Goal: Use online tool/utility

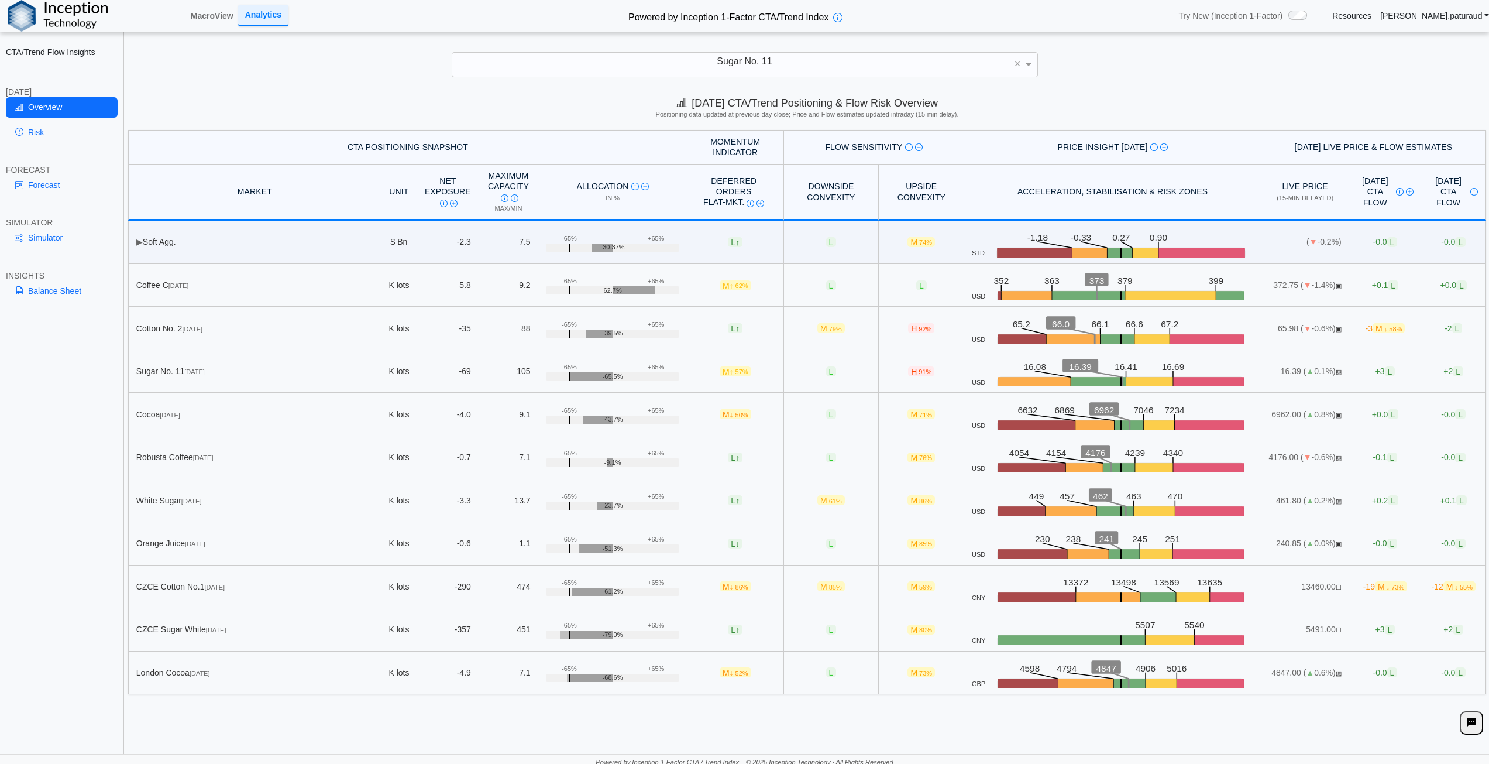
scroll to position [5, 0]
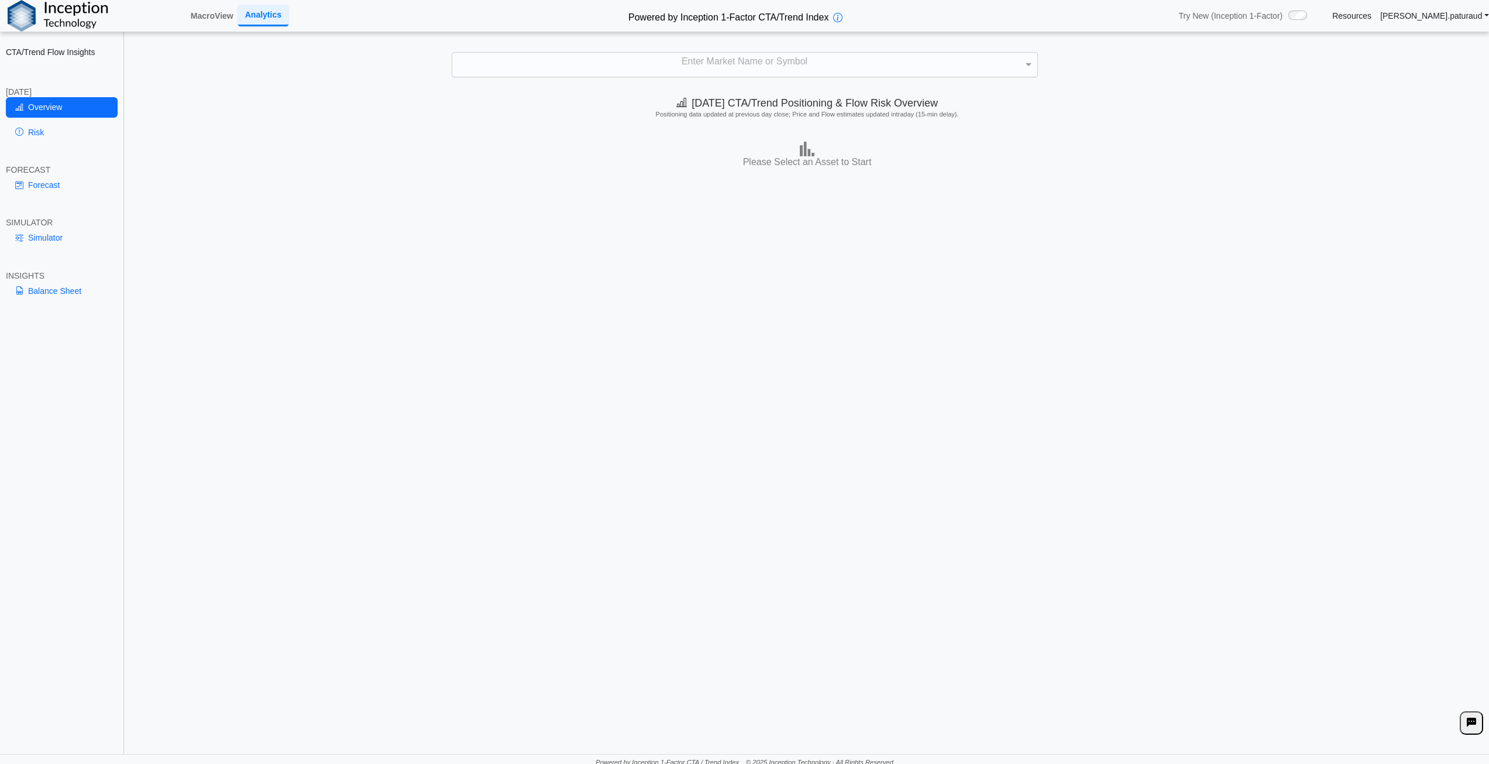
click at [705, 67] on div "Enter Market Name or Symbol" at bounding box center [744, 65] width 585 height 25
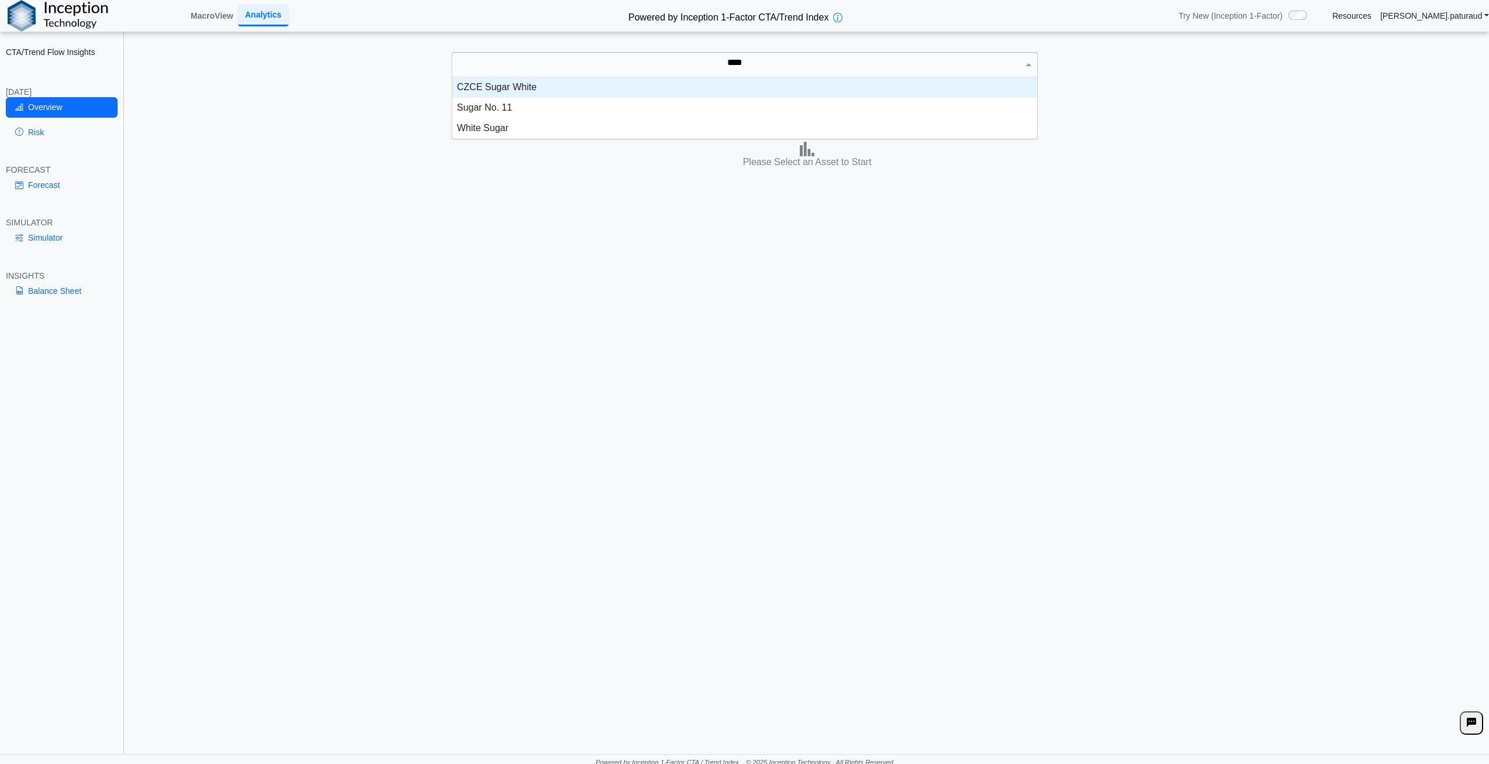
scroll to position [53, 576]
type input "*****"
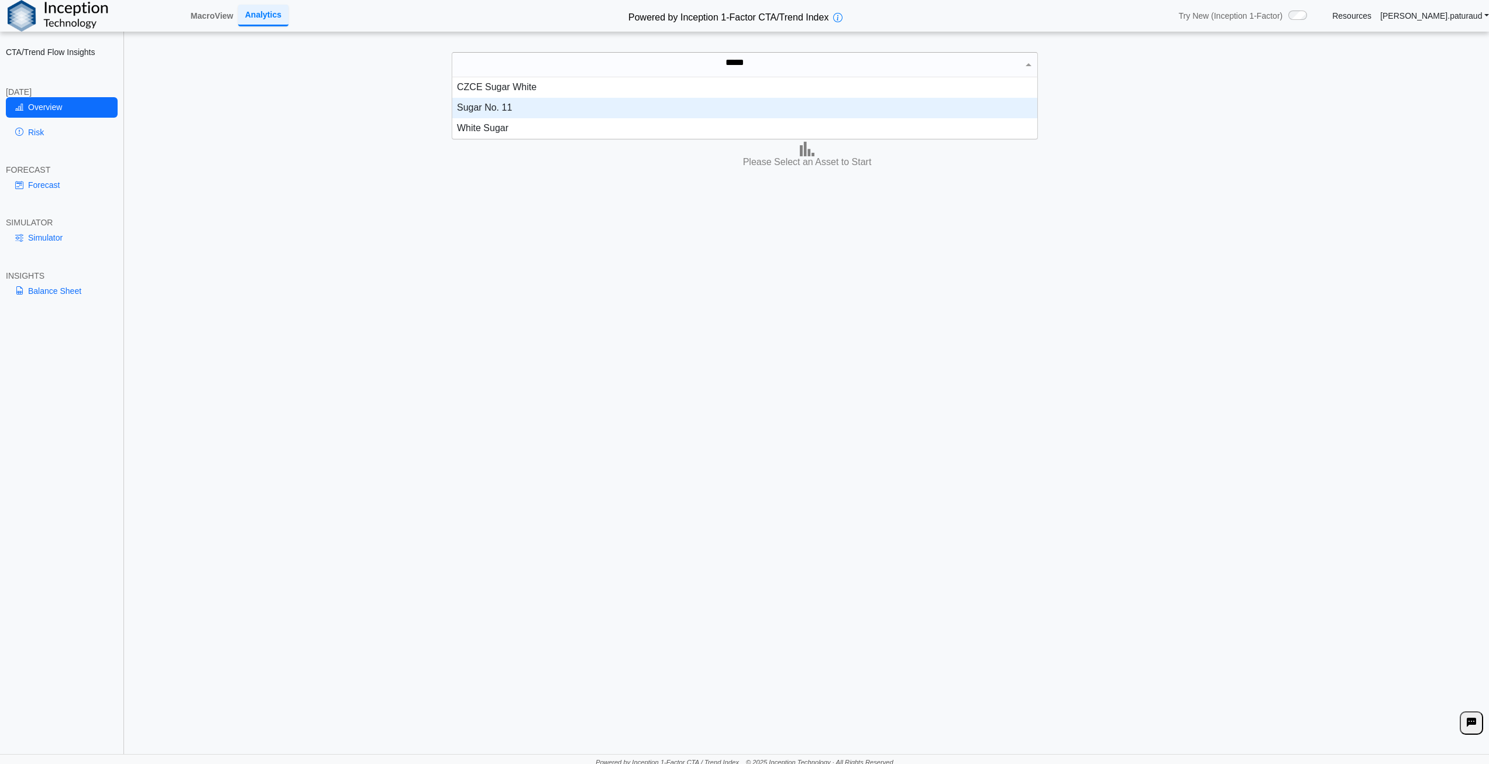
click at [573, 118] on div "Sugar No. 11" at bounding box center [744, 108] width 585 height 20
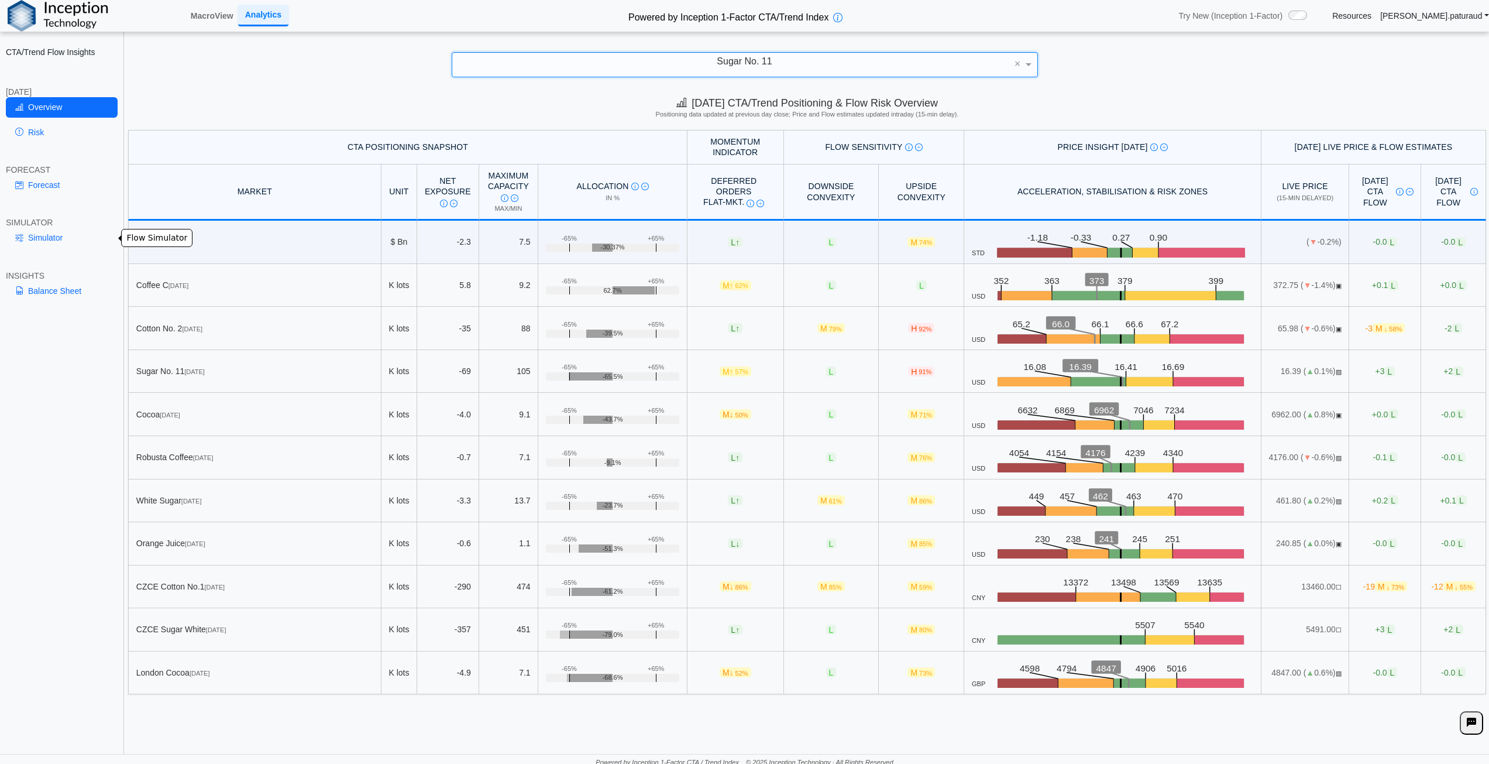
click at [50, 238] on link "Simulator" at bounding box center [62, 238] width 112 height 20
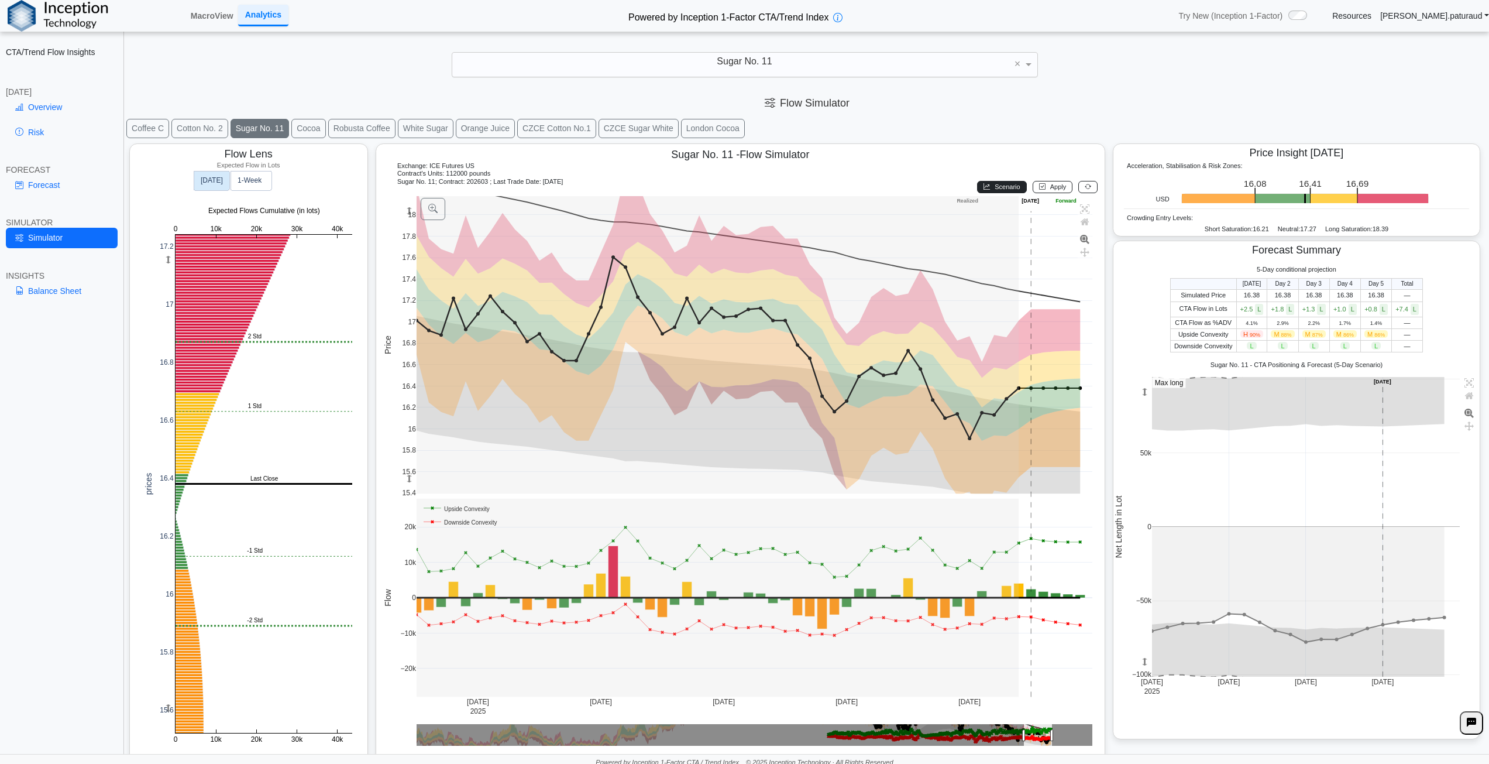
click at [1003, 181] on button "Scenario" at bounding box center [1001, 187] width 49 height 12
click at [1050, 181] on button "Apply" at bounding box center [1053, 187] width 40 height 12
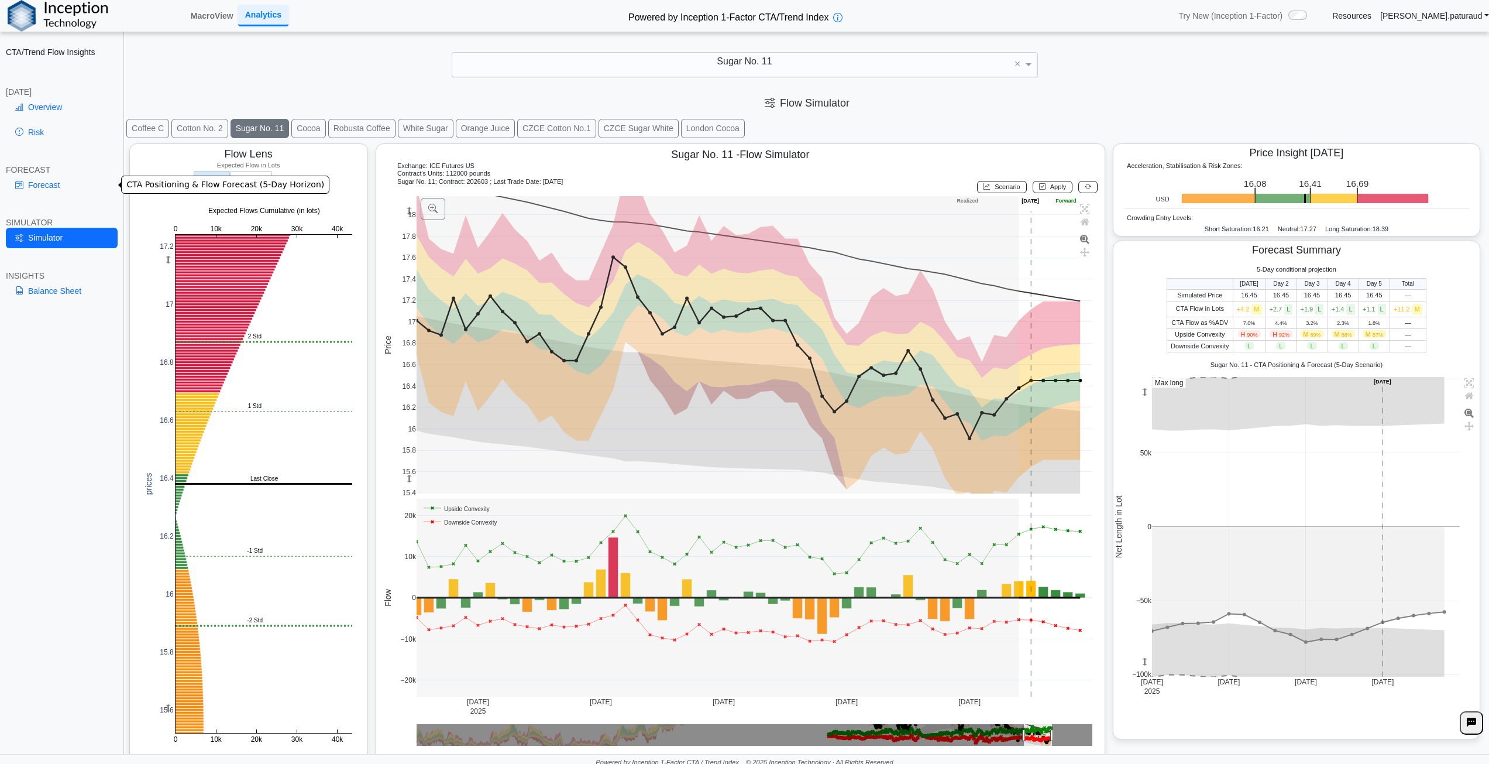
click at [67, 188] on link "Forecast" at bounding box center [62, 185] width 112 height 20
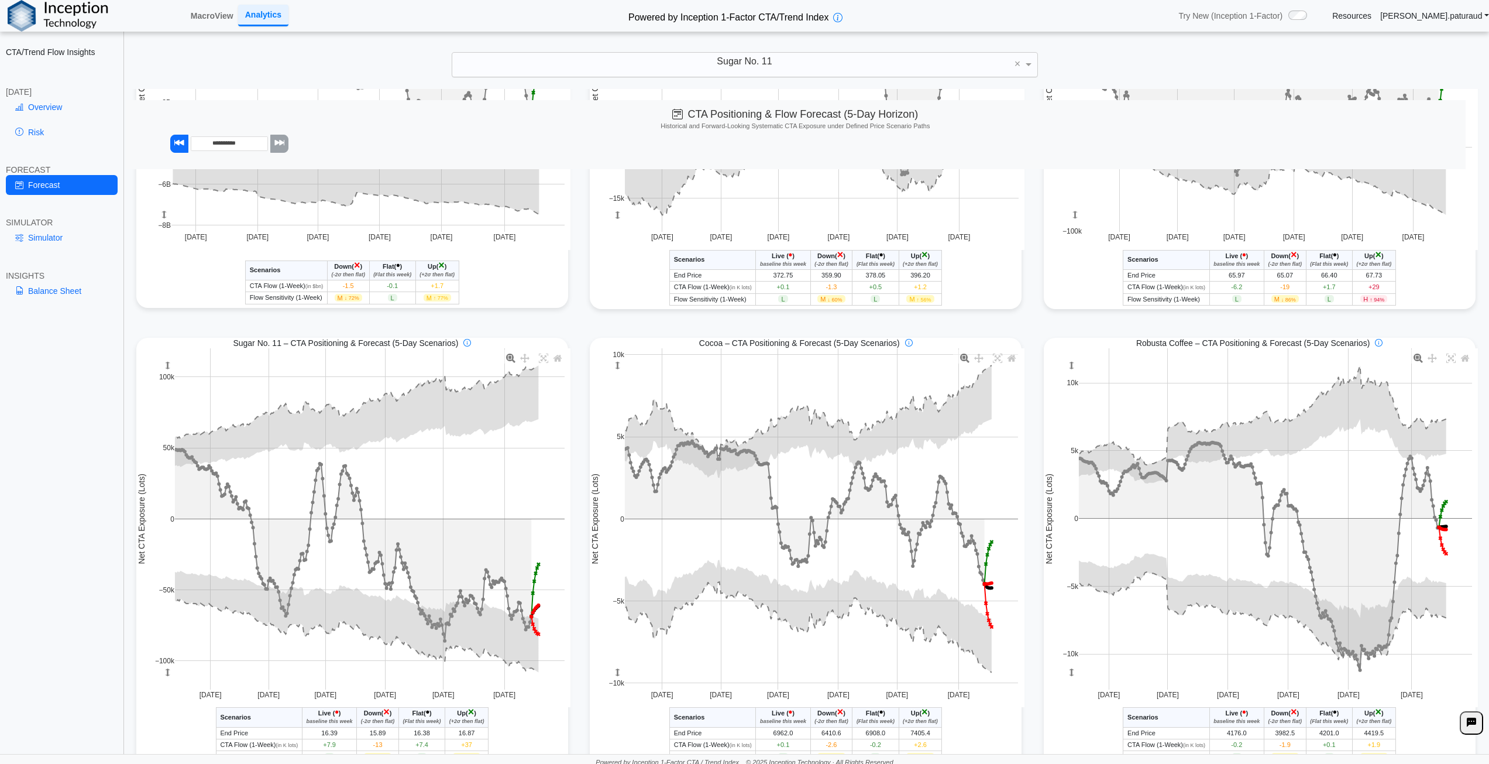
scroll to position [410, 0]
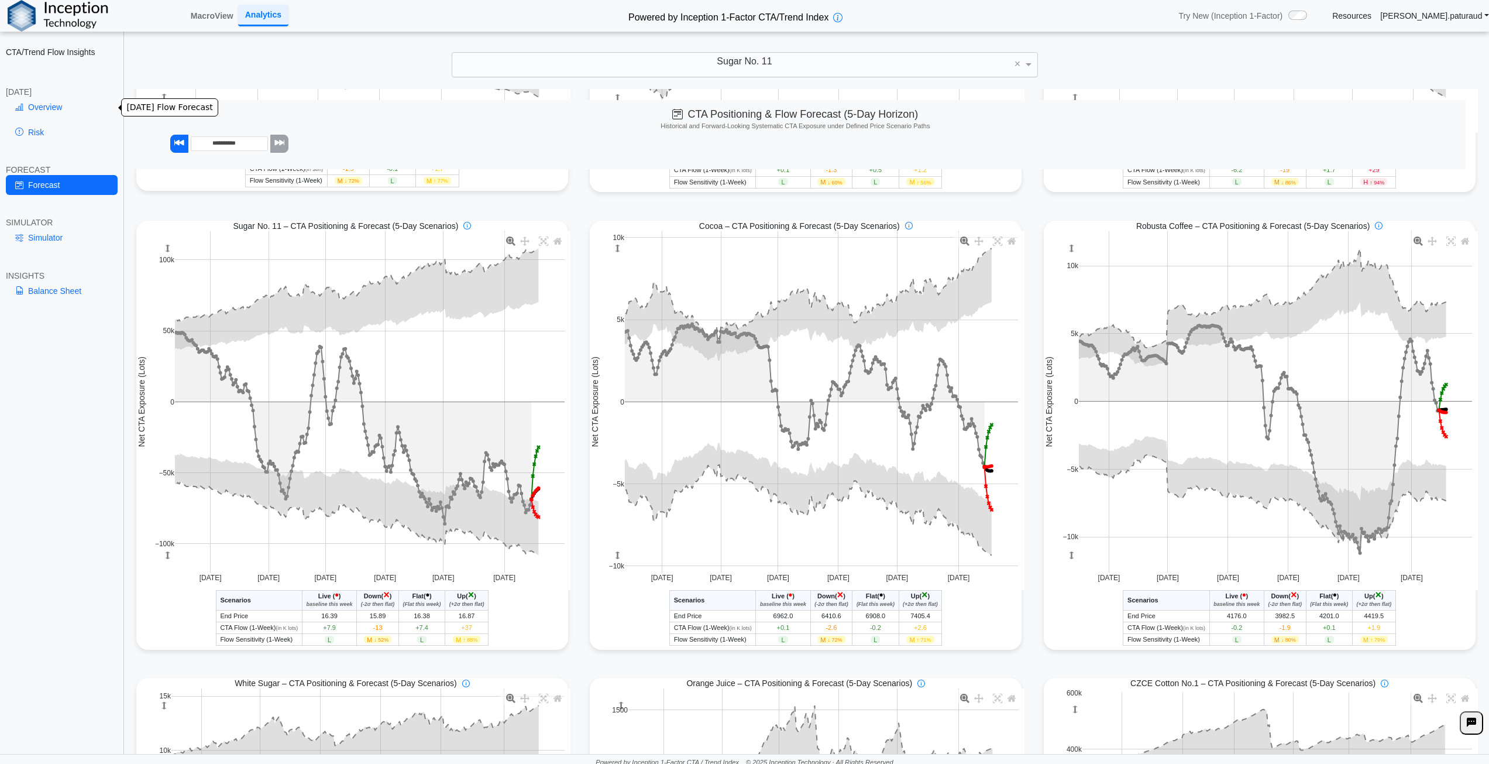
click at [64, 109] on link "Overview" at bounding box center [62, 107] width 112 height 20
